Goal: Information Seeking & Learning: Learn about a topic

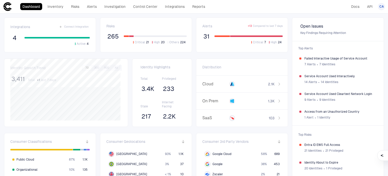
click at [379, 7] on div "CA" at bounding box center [381, 6] width 7 height 7
click at [366, 31] on span "Admin Settings" at bounding box center [356, 32] width 21 height 4
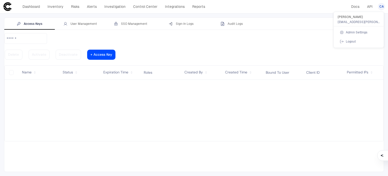
click at [3, 6] on div at bounding box center [194, 88] width 388 height 176
click at [6, 7] on icon at bounding box center [7, 6] width 9 height 9
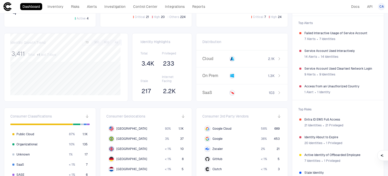
scroll to position [25, 0]
click at [321, 36] on div "7 Alerts ∙ 7 Identities" at bounding box center [340, 39] width 72 height 8
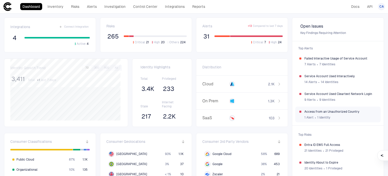
click at [321, 111] on span "Access from an Unauthorized Country" at bounding box center [340, 111] width 72 height 4
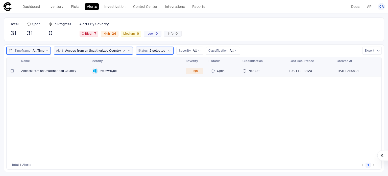
click at [52, 73] on div "Access from an Unauthorized Country" at bounding box center [54, 70] width 66 height 10
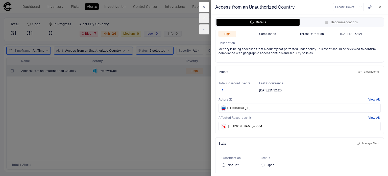
scroll to position [53, 0]
click at [57, 133] on div at bounding box center [194, 88] width 388 height 176
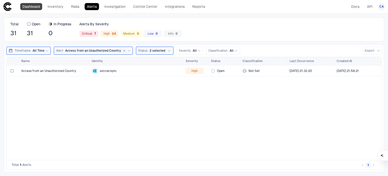
click at [35, 8] on link "Dashboard" at bounding box center [31, 6] width 22 height 7
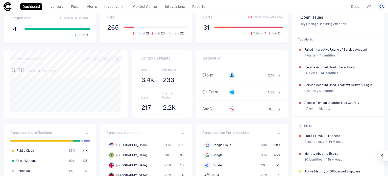
scroll to position [9, 0]
click at [98, 6] on link "Alerts" at bounding box center [92, 6] width 14 height 7
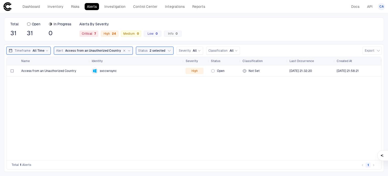
click at [86, 9] on link "Alerts" at bounding box center [92, 6] width 14 height 7
click at [90, 5] on link "Alerts" at bounding box center [92, 6] width 14 height 7
click at [123, 10] on link "Investigation" at bounding box center [115, 6] width 26 height 7
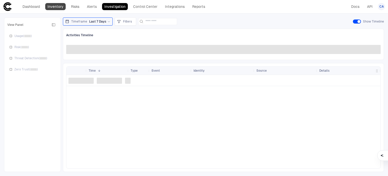
click at [59, 8] on link "Inventory" at bounding box center [55, 6] width 20 height 7
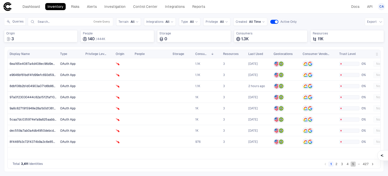
click at [353, 163] on button "5" at bounding box center [353, 163] width 5 height 5
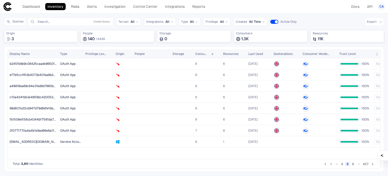
click at [352, 166] on button "6" at bounding box center [353, 163] width 5 height 5
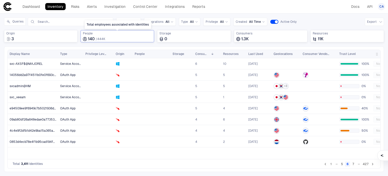
click at [111, 34] on span "People" at bounding box center [117, 33] width 69 height 4
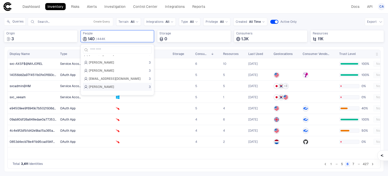
click at [103, 85] on span "[PERSON_NAME]" at bounding box center [101, 87] width 25 height 4
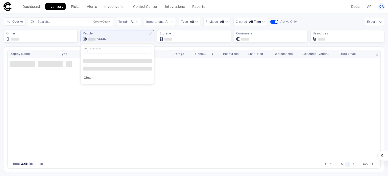
scroll to position [8, 0]
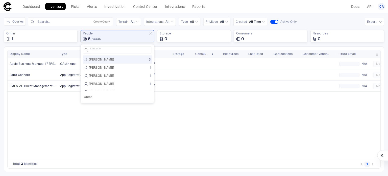
click at [53, 109] on div "Apple Business Manager [PERSON_NAME] Jamf Connect EMEA-AC Guest Management v1 P…" at bounding box center [194, 106] width 373 height 97
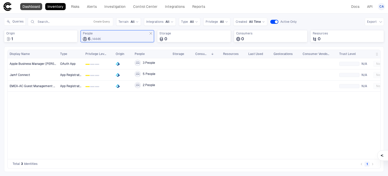
click at [29, 9] on link "Dashboard" at bounding box center [31, 6] width 22 height 7
